Goal: Information Seeking & Learning: Find specific fact

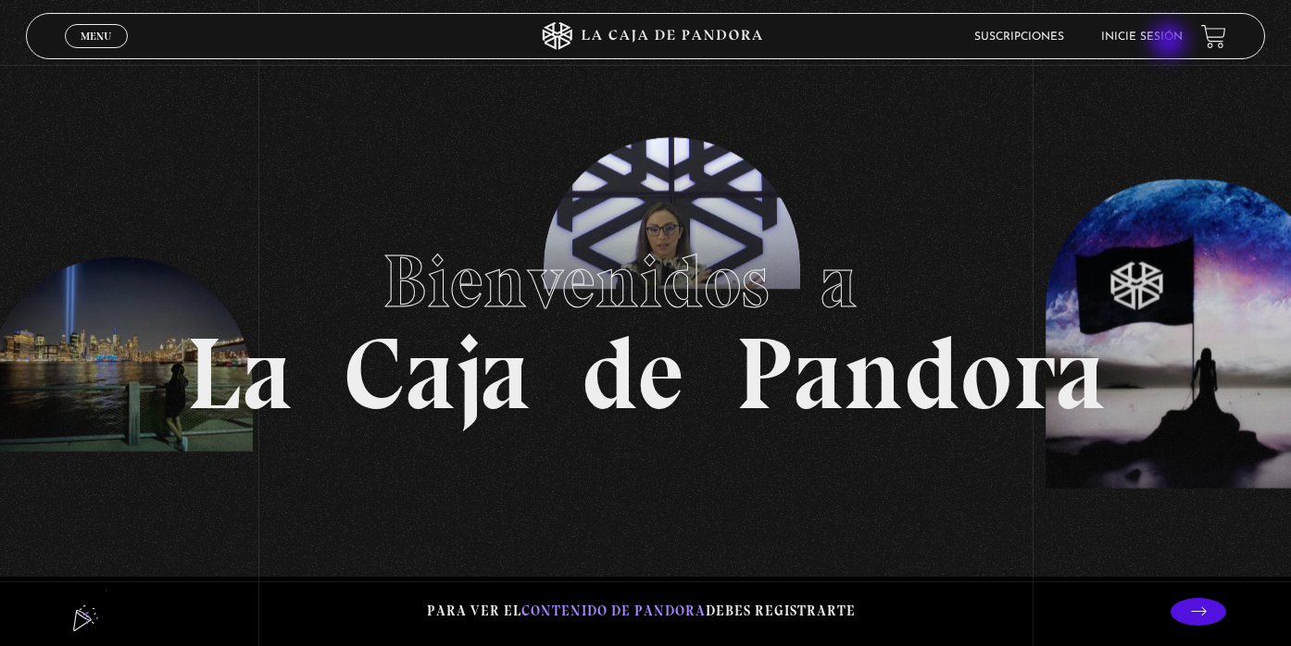
click at [1171, 43] on li "Inicie sesión" at bounding box center [1141, 36] width 81 height 29
click at [1157, 40] on link "Inicie sesión" at bounding box center [1141, 36] width 81 height 11
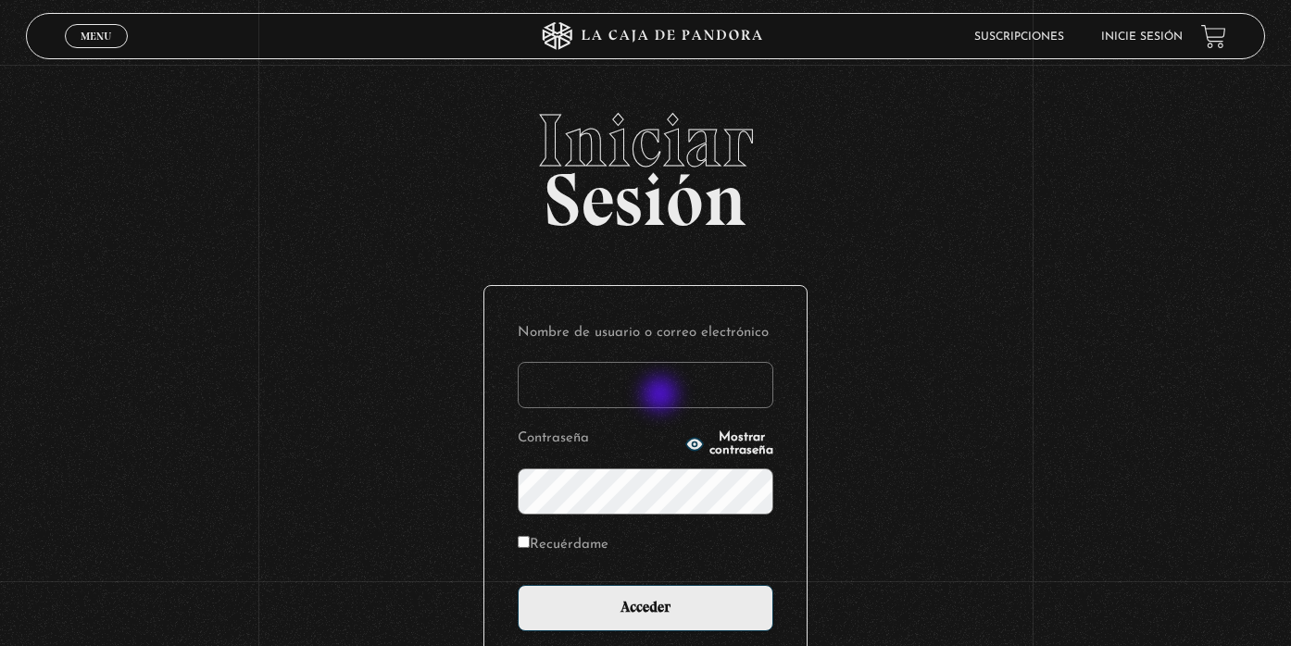
click at [660, 398] on input "Nombre de usuario o correo electrónico" at bounding box center [646, 385] width 256 height 46
type input "marijoand@hotmail.com"
click at [709, 442] on span "Mostrar contraseña" at bounding box center [741, 445] width 64 height 26
click at [685, 449] on icon "button" at bounding box center [694, 444] width 19 height 19
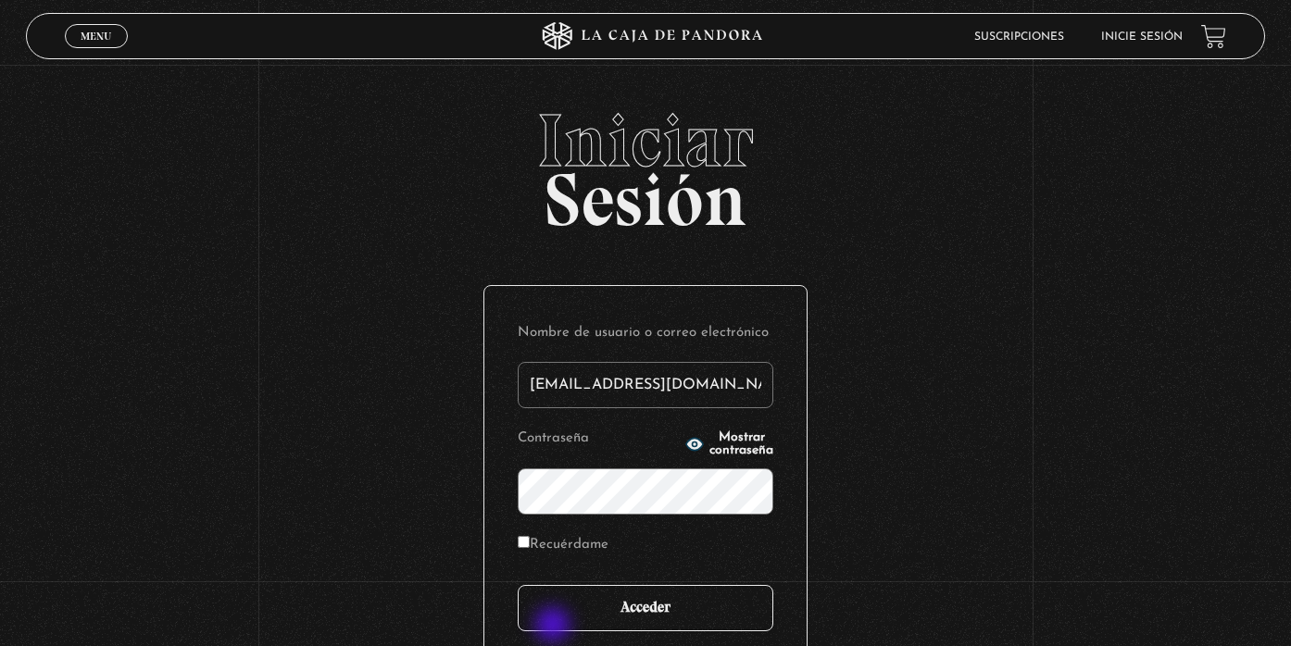
click at [555, 627] on input "Acceder" at bounding box center [646, 608] width 256 height 46
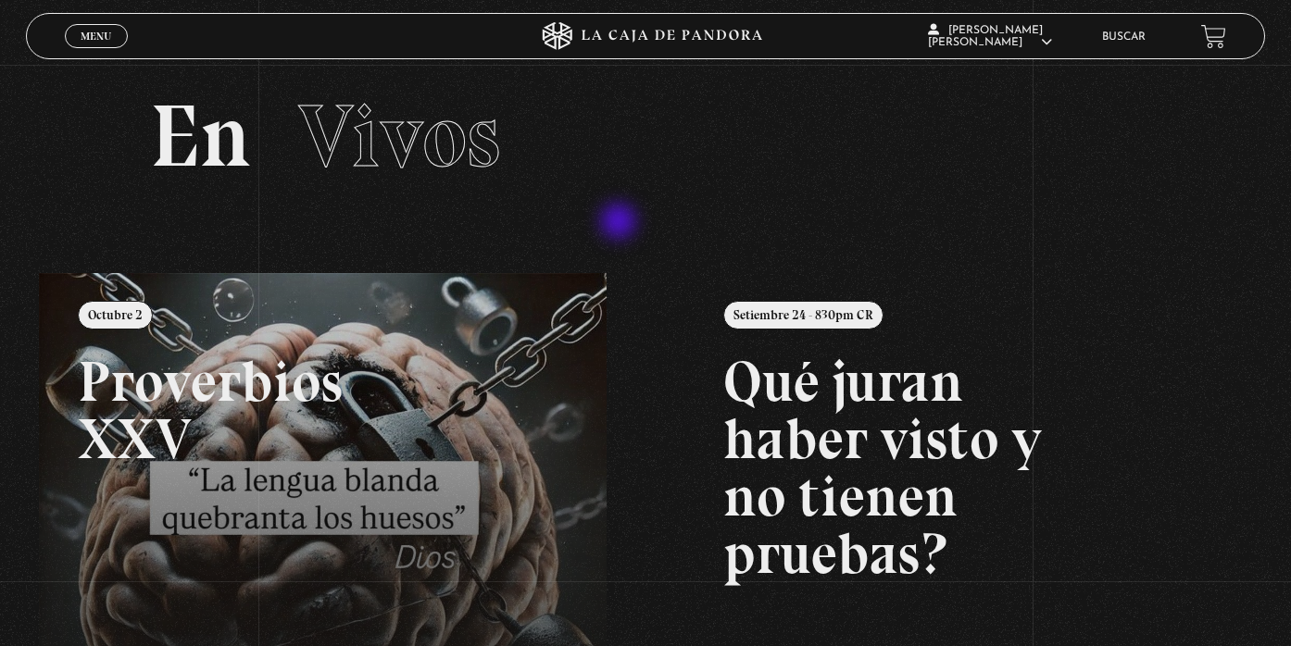
scroll to position [32, 0]
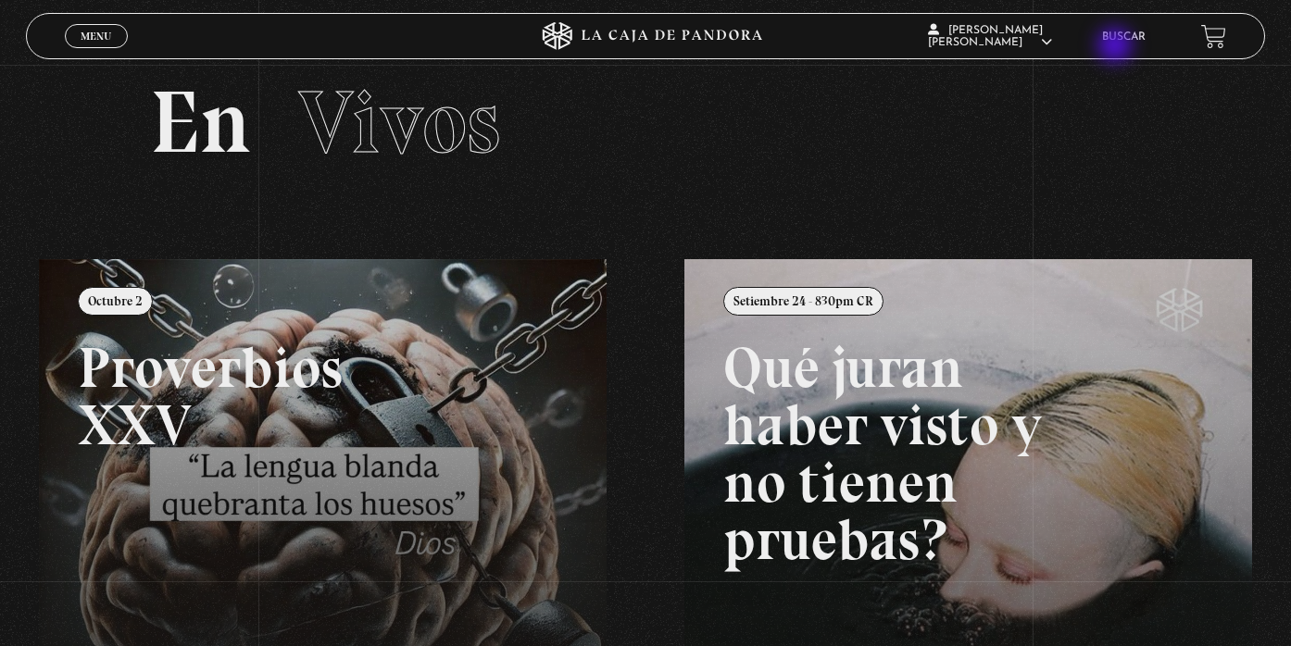
click at [1117, 47] on li "Buscar" at bounding box center [1124, 36] width 44 height 29
click at [1119, 41] on link "Buscar" at bounding box center [1124, 36] width 44 height 11
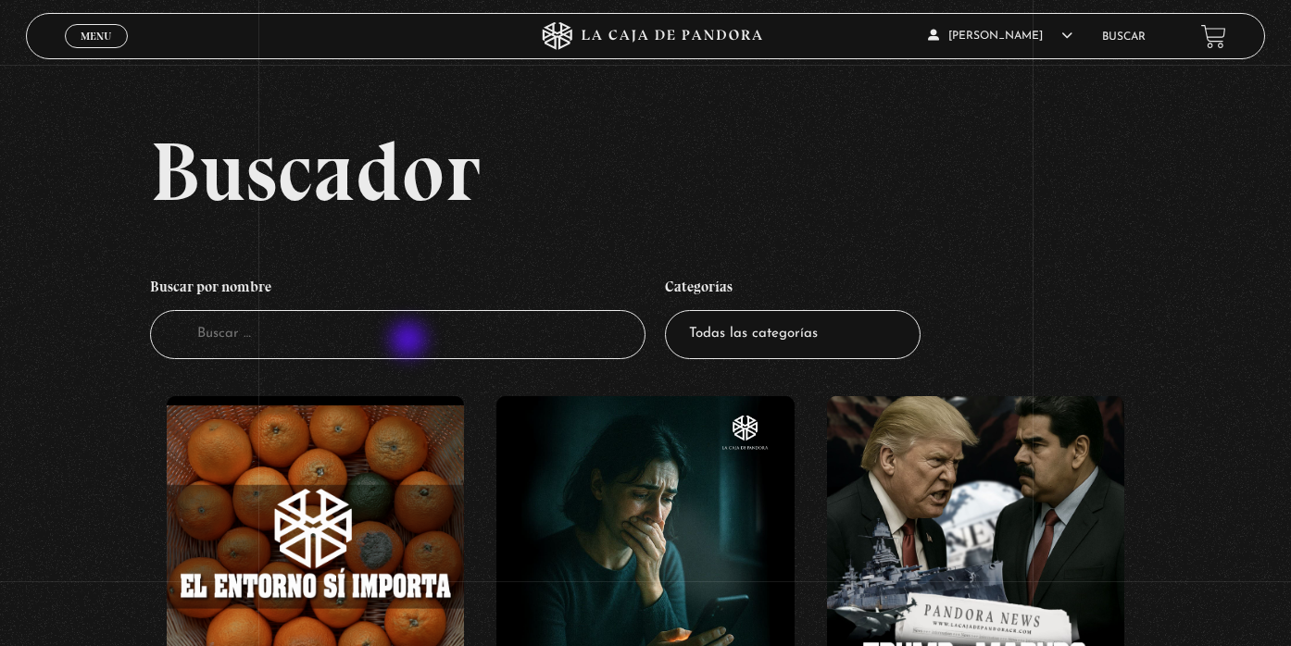
click at [410, 342] on input "Buscador" at bounding box center [397, 334] width 495 height 49
type input "mama"
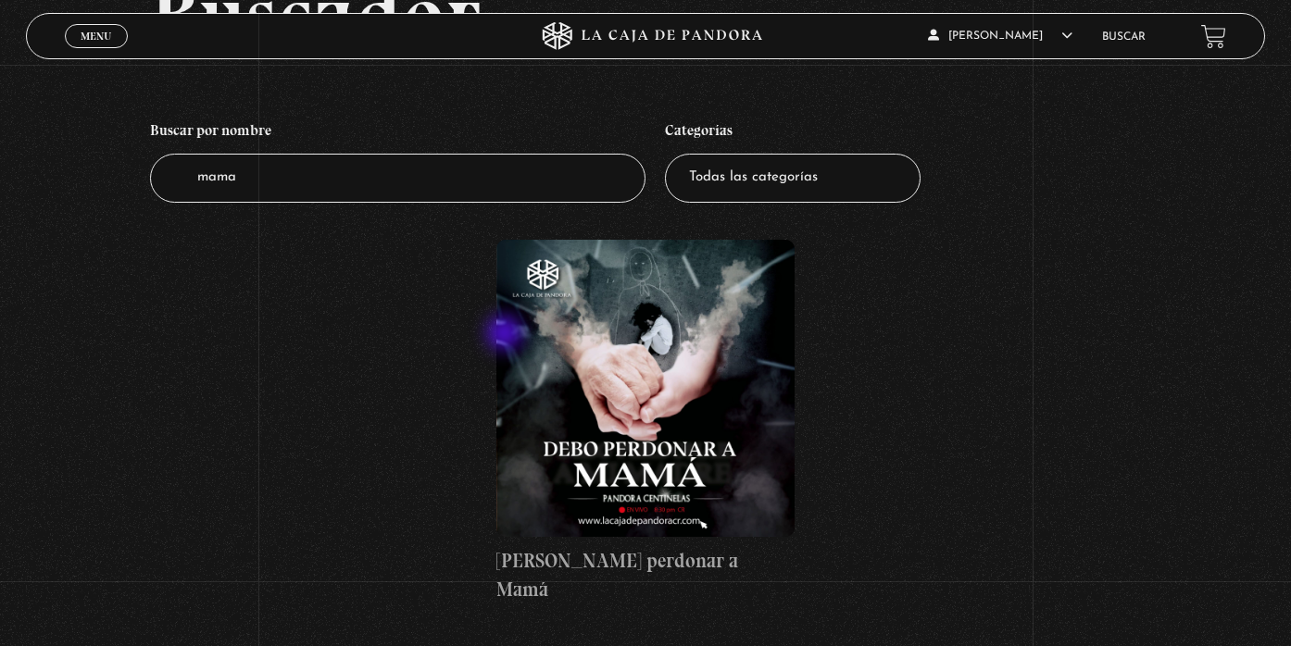
scroll to position [172, 0]
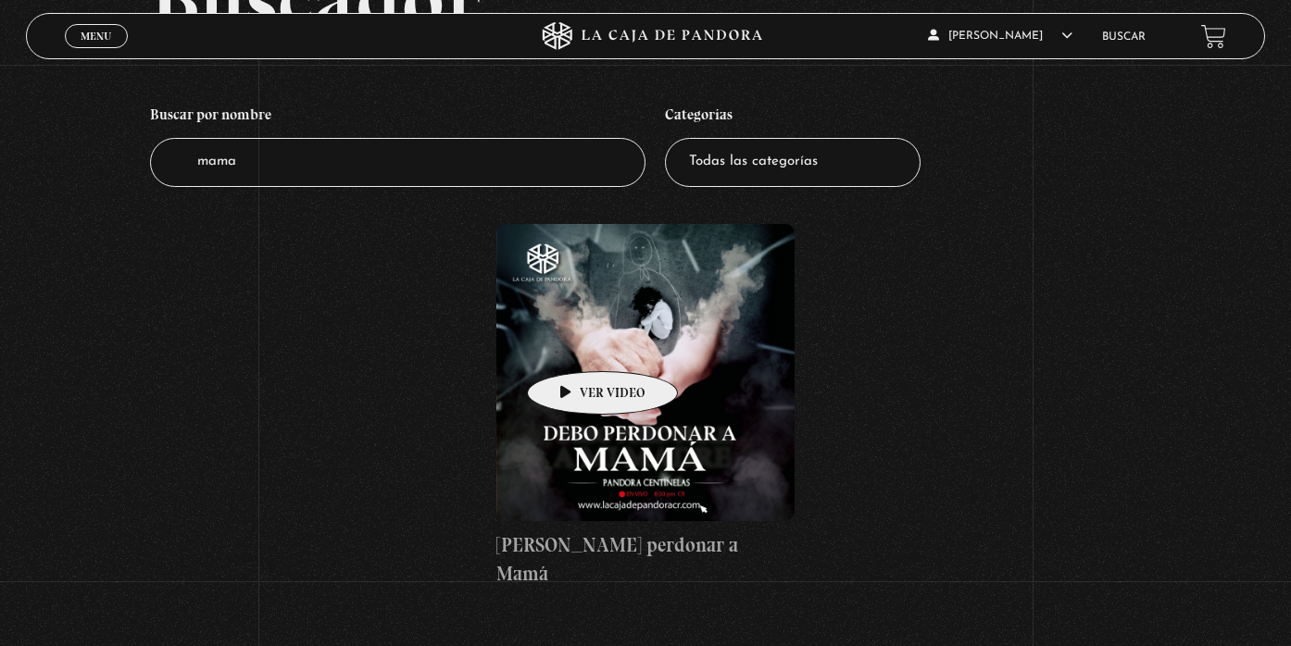
click at [573, 344] on figure at bounding box center [644, 372] width 297 height 297
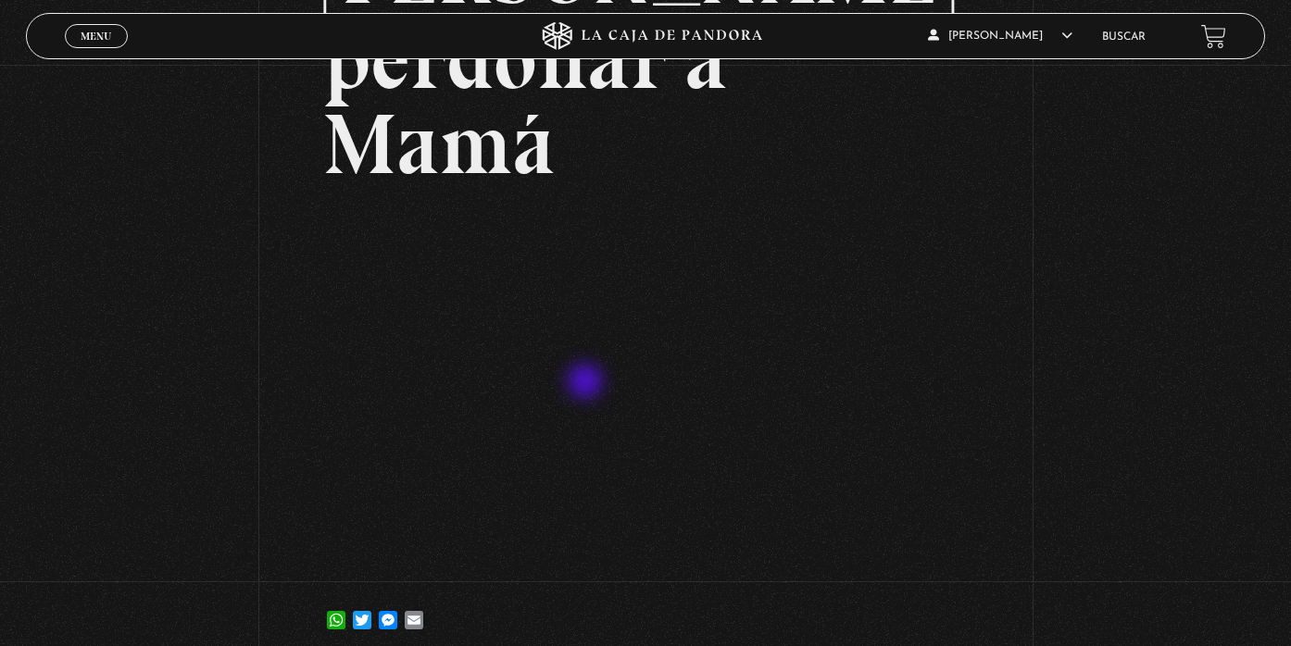
scroll to position [240, 0]
